Goal: Task Accomplishment & Management: Manage account settings

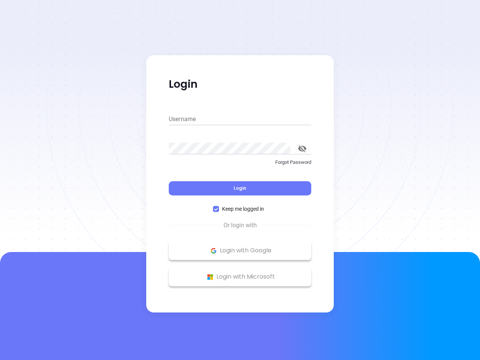
click at [240, 180] on div "Login" at bounding box center [240, 183] width 142 height 23
click at [240, 119] on input "Username" at bounding box center [240, 119] width 142 height 12
click at [302, 148] on icon "toggle password visibility" at bounding box center [302, 148] width 8 height 7
click at [240, 188] on span "Login" at bounding box center [240, 188] width 13 height 6
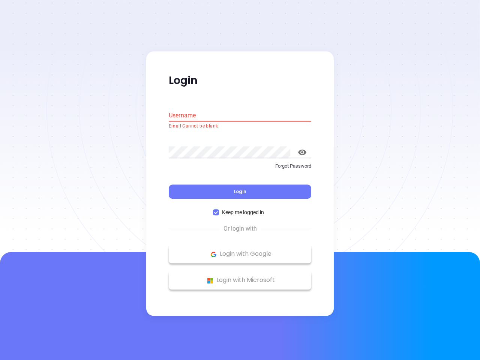
click at [240, 209] on span "Keep me logged in" at bounding box center [243, 212] width 48 height 8
click at [219, 210] on input "Keep me logged in" at bounding box center [216, 213] width 6 height 6
checkbox input "false"
click at [240, 250] on p "Login with Google" at bounding box center [239, 254] width 135 height 11
click at [240, 277] on p "Login with Microsoft" at bounding box center [239, 280] width 135 height 11
